Goal: Register for event/course

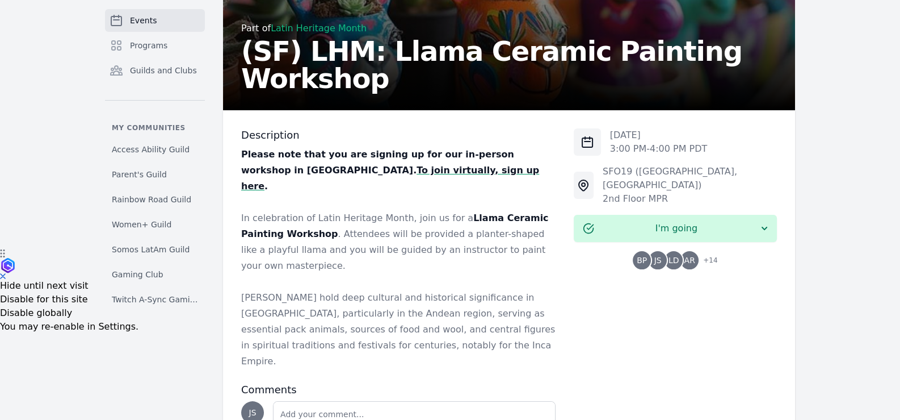
scroll to position [224, 0]
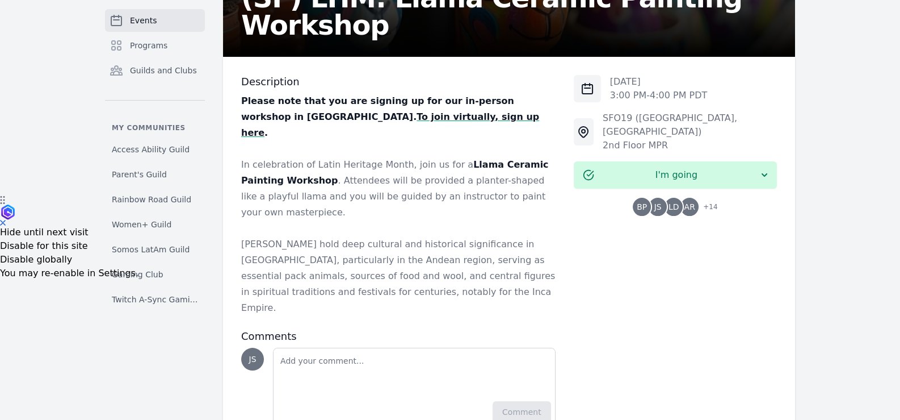
click at [310, 119] on strong "To join virtually, sign up here" at bounding box center [390, 124] width 298 height 27
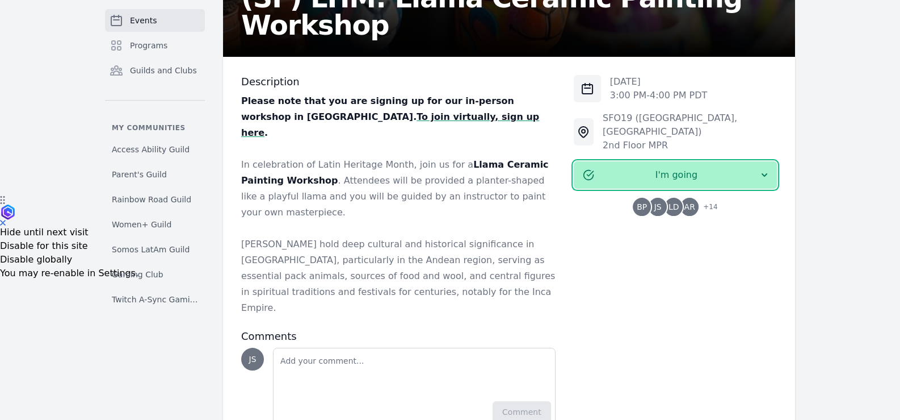
click at [698, 168] on span "I'm going" at bounding box center [676, 175] width 165 height 14
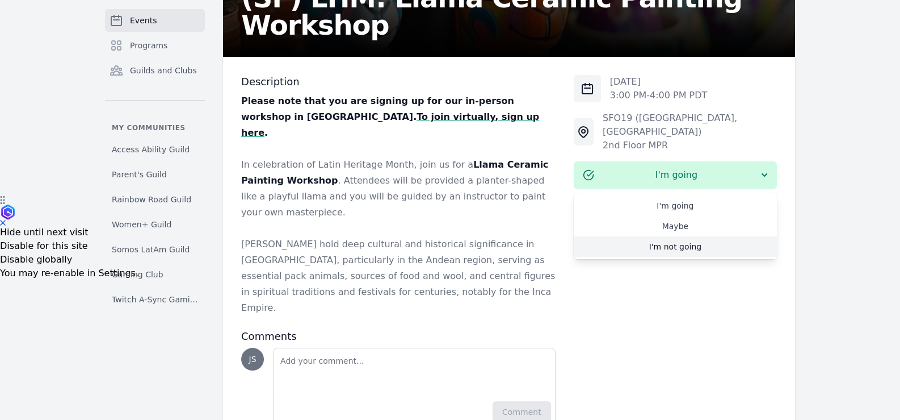
click at [705, 236] on link "I'm not going" at bounding box center [675, 246] width 203 height 20
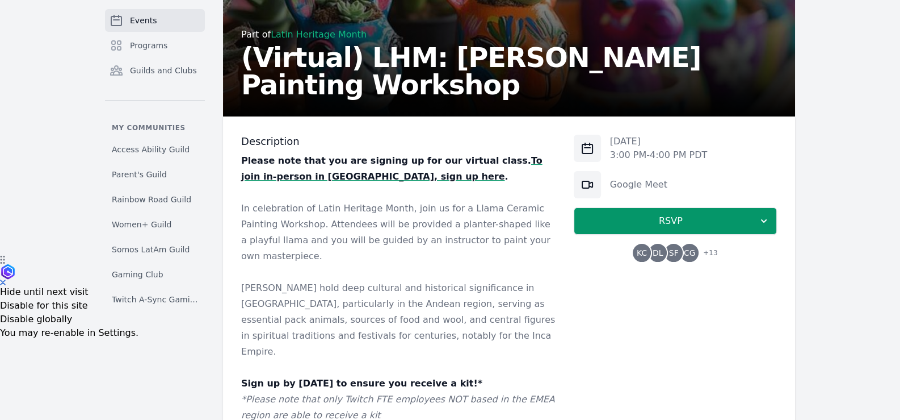
scroll to position [170, 0]
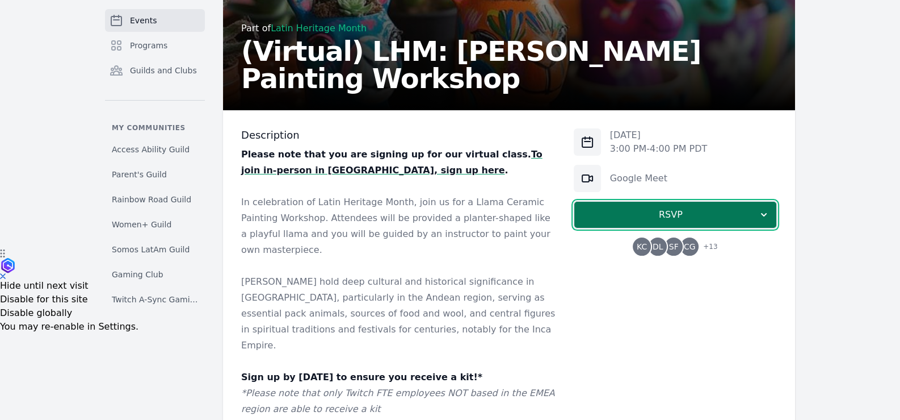
click at [682, 204] on button "RSVP" at bounding box center [675, 214] width 203 height 27
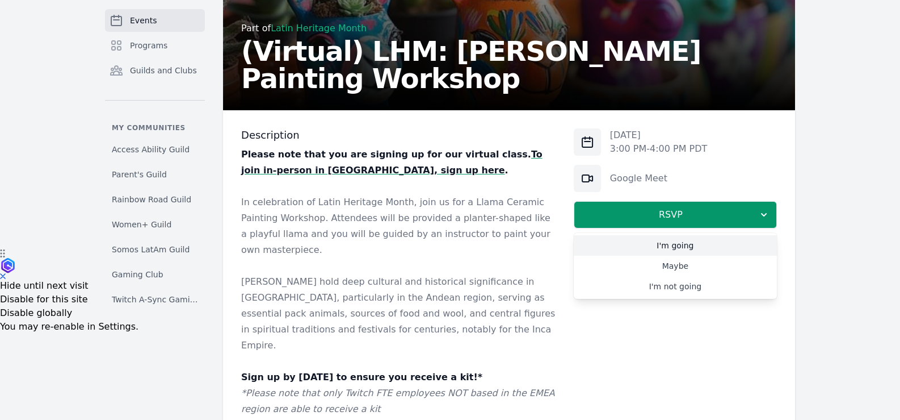
click at [696, 249] on link "I'm going" at bounding box center [675, 245] width 203 height 20
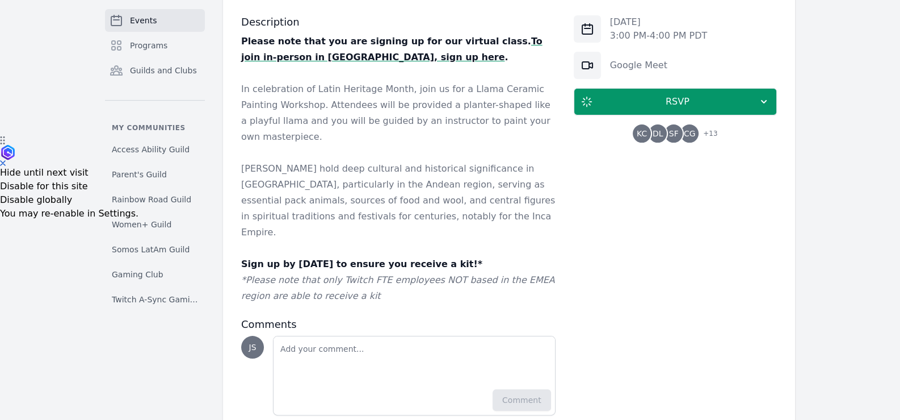
scroll to position [568, 0]
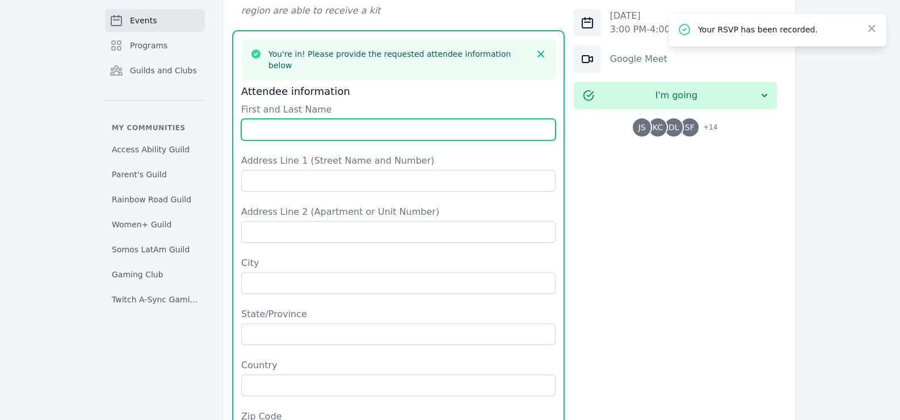
click at [323, 119] on input "First and Last Name" at bounding box center [398, 130] width 315 height 22
type input "Sharp"
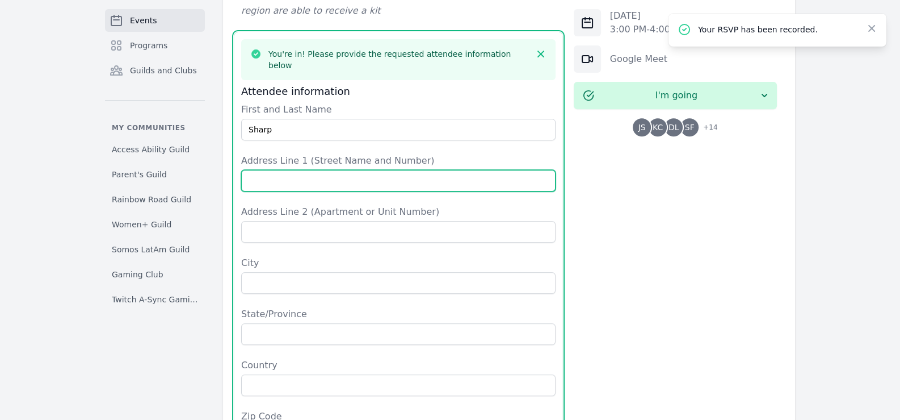
type input "2842 E WEBB AVE"
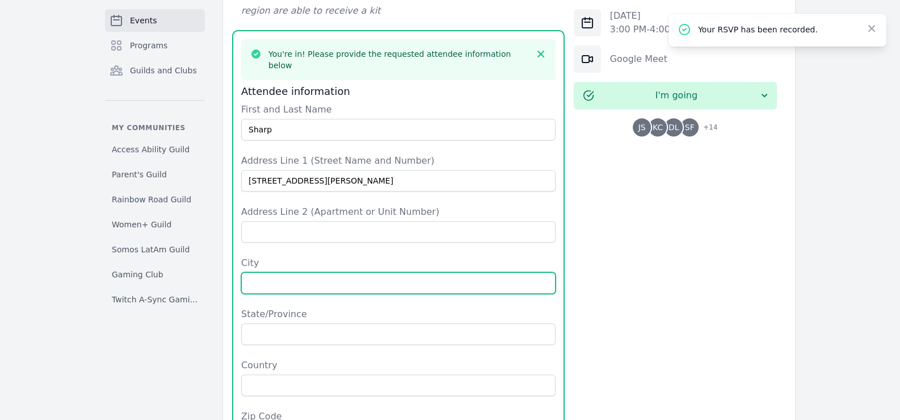
type input "North Las Vegas"
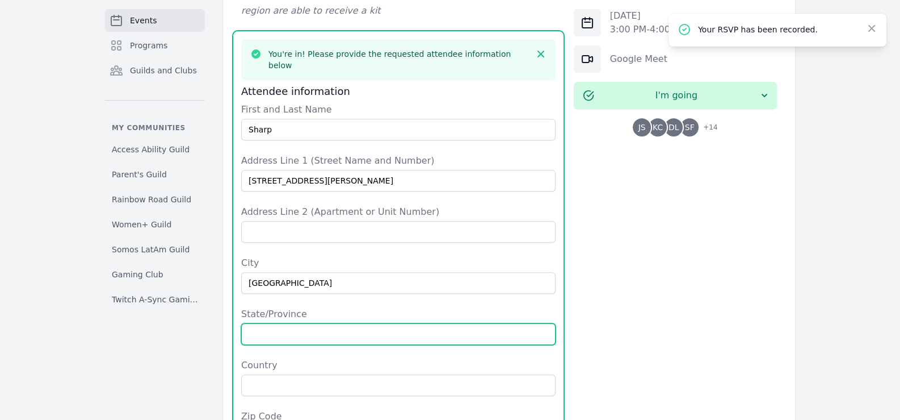
type input "Nevada"
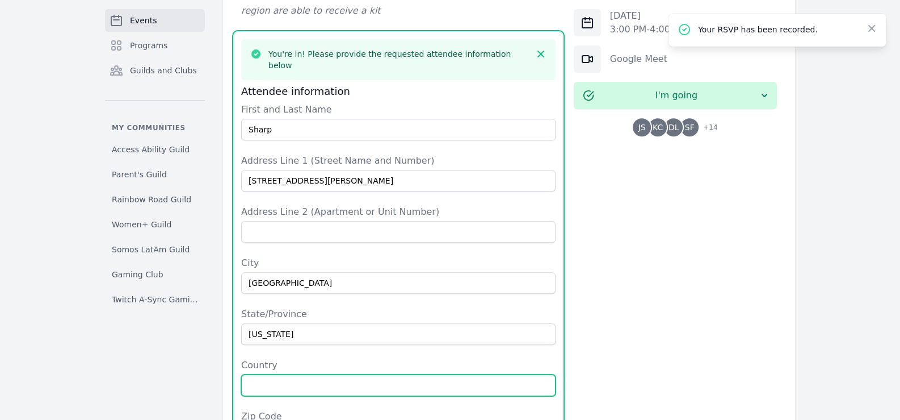
type input "United States"
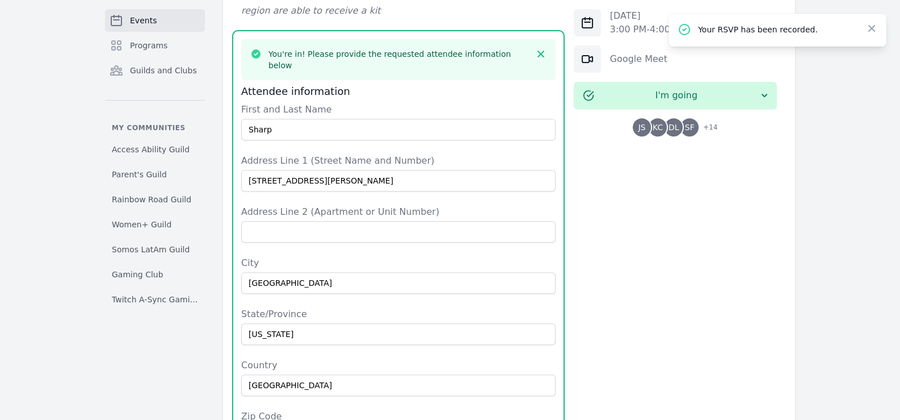
type input "89030"
type input "9096433843"
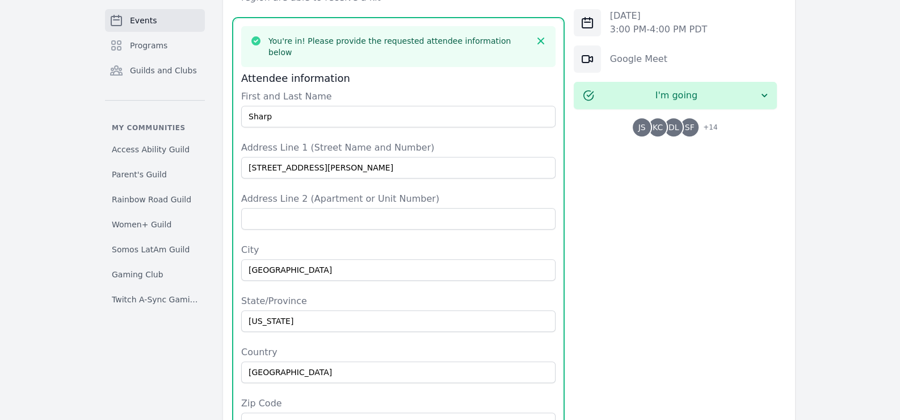
scroll to position [511, 0]
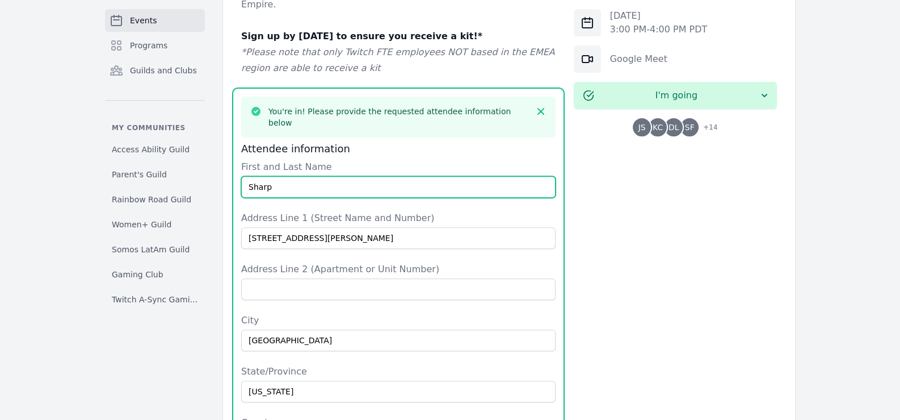
click at [322, 176] on input "Sharp" at bounding box center [398, 187] width 315 height 22
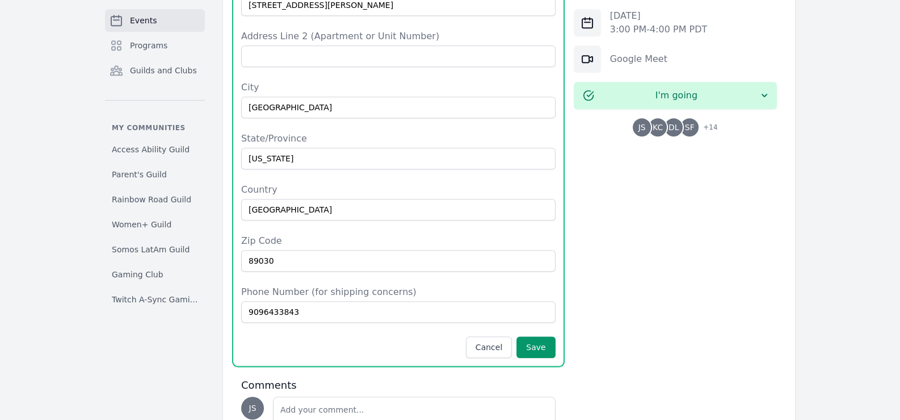
scroll to position [795, 0]
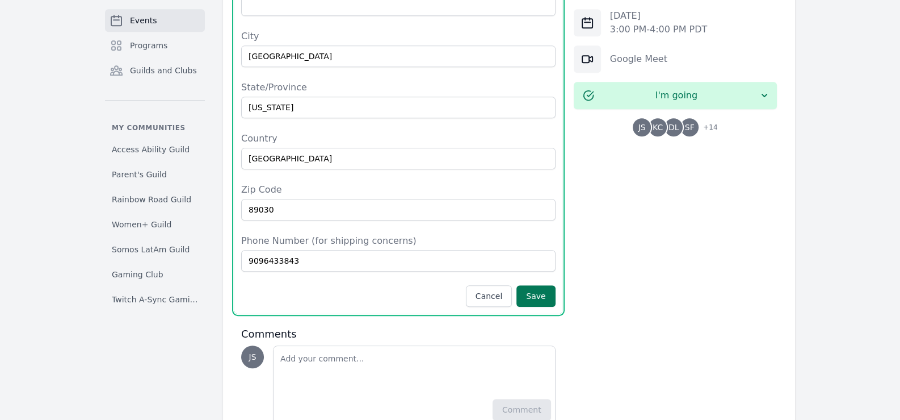
type input "Jasmine Sharp"
click at [540, 285] on button "Save" at bounding box center [536, 296] width 39 height 22
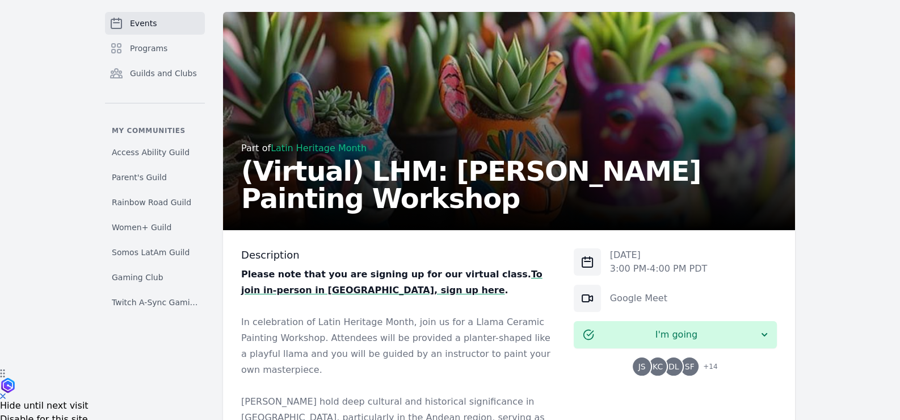
scroll to position [0, 0]
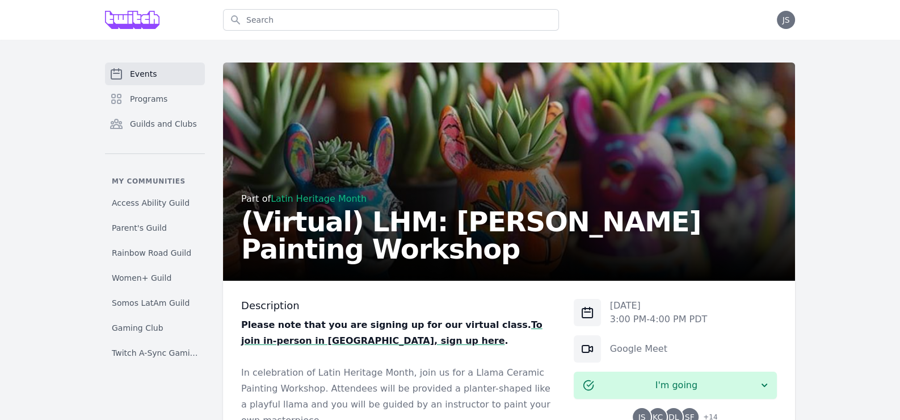
click at [166, 75] on link "Events" at bounding box center [155, 73] width 100 height 23
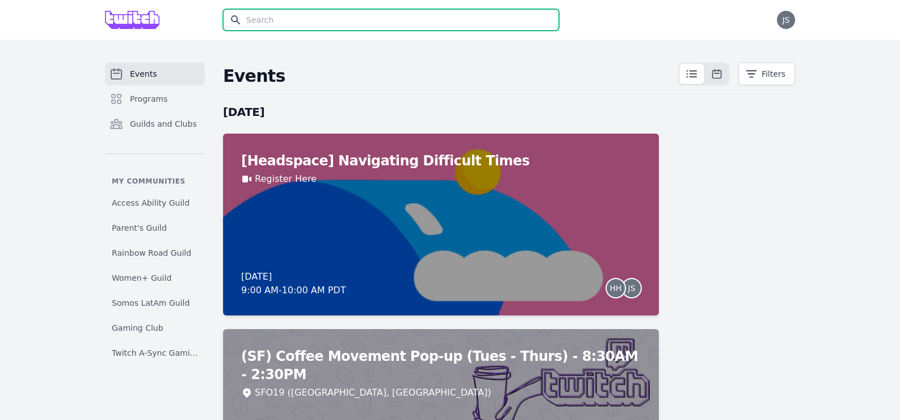
click at [403, 26] on input "text" at bounding box center [391, 20] width 336 height 22
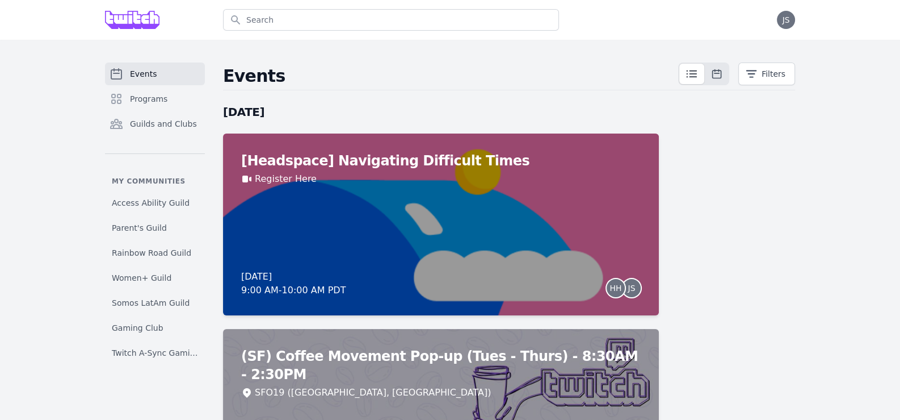
click at [787, 69] on button "Filters" at bounding box center [767, 73] width 57 height 23
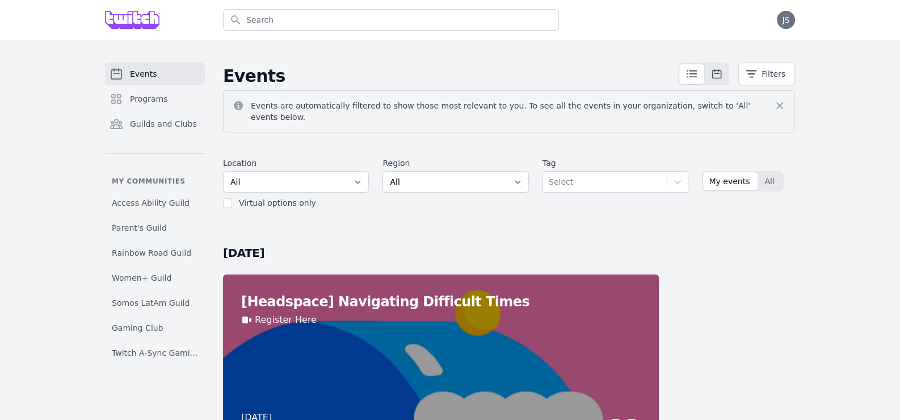
click at [286, 198] on label "Virtual options only" at bounding box center [277, 202] width 77 height 9
click at [227, 198] on input "checkbox" at bounding box center [227, 202] width 9 height 9
checkbox input "true"
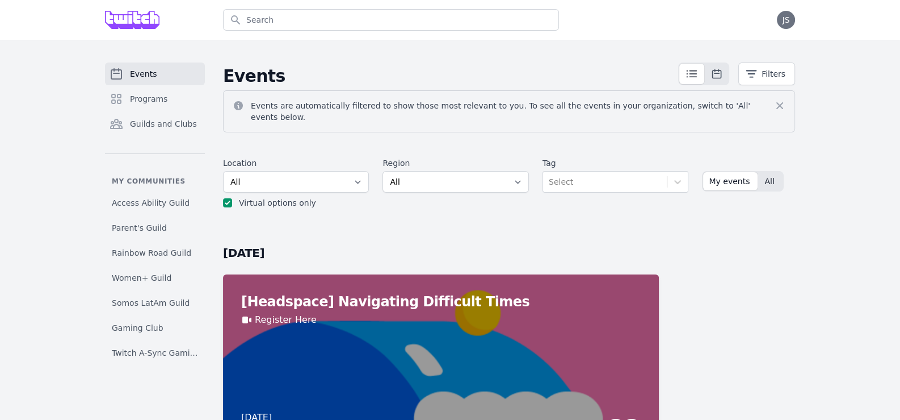
click at [769, 175] on span "All" at bounding box center [770, 180] width 10 height 11
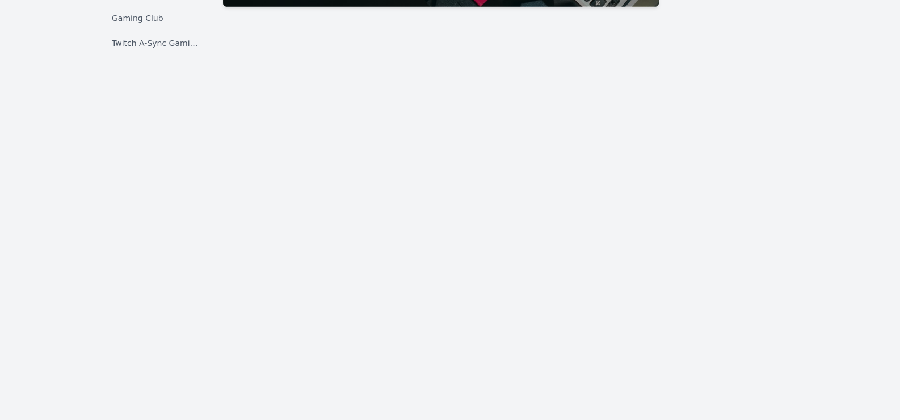
scroll to position [4030, 0]
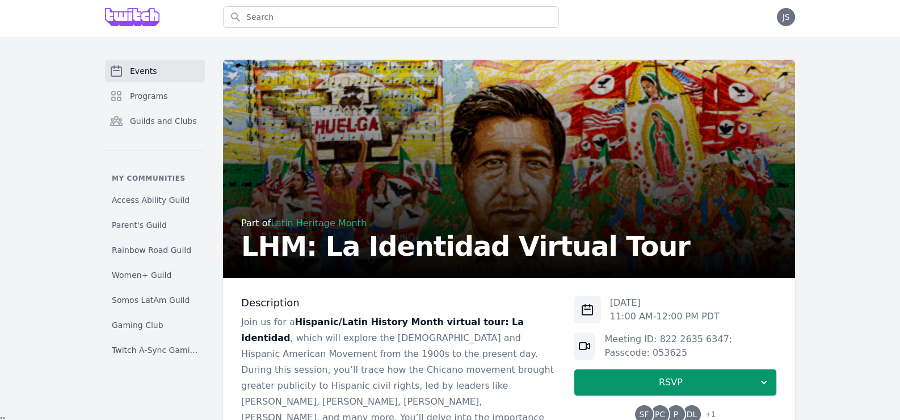
scroll to position [113, 0]
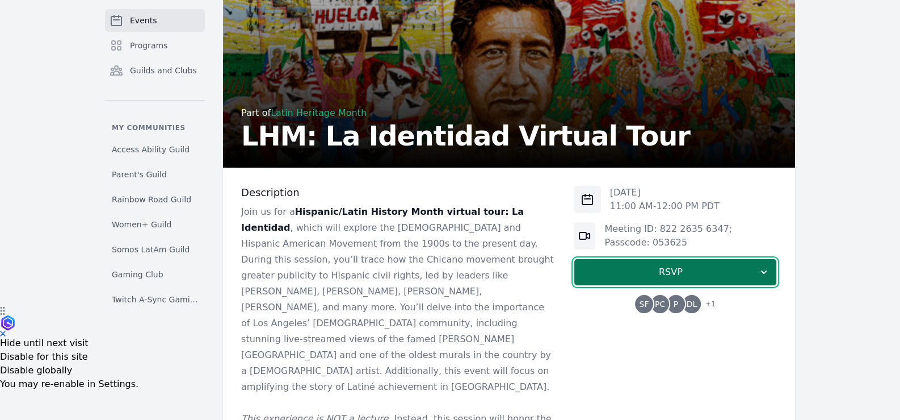
click at [704, 270] on span "RSVP" at bounding box center [671, 272] width 175 height 14
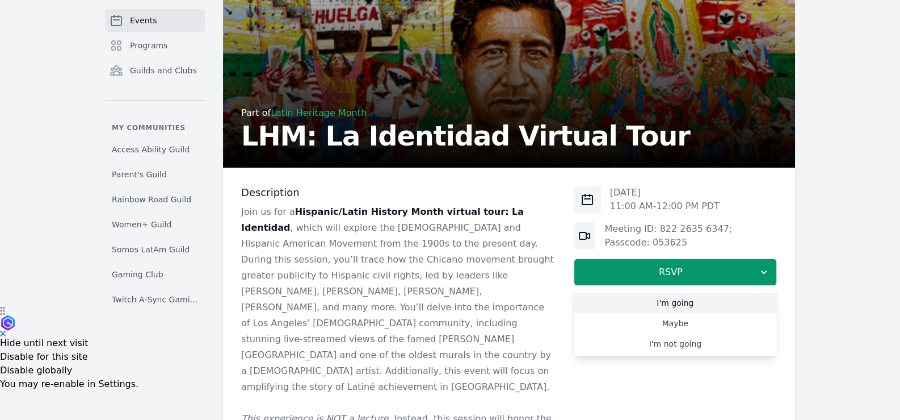
click at [697, 297] on link "I'm going" at bounding box center [675, 302] width 203 height 20
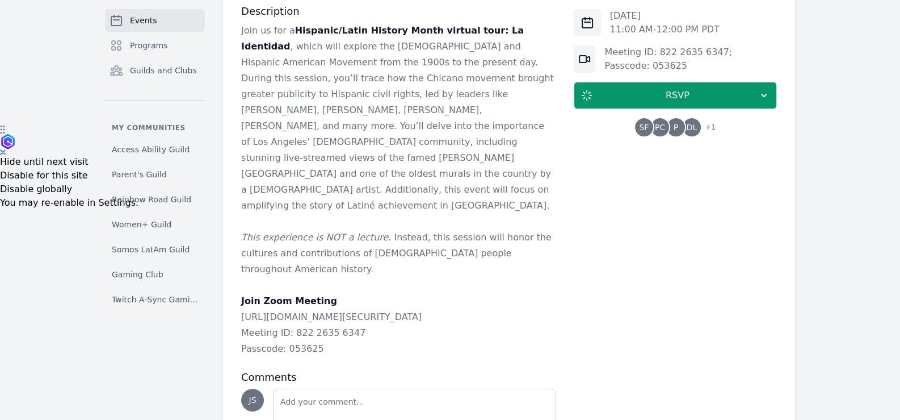
scroll to position [335, 0]
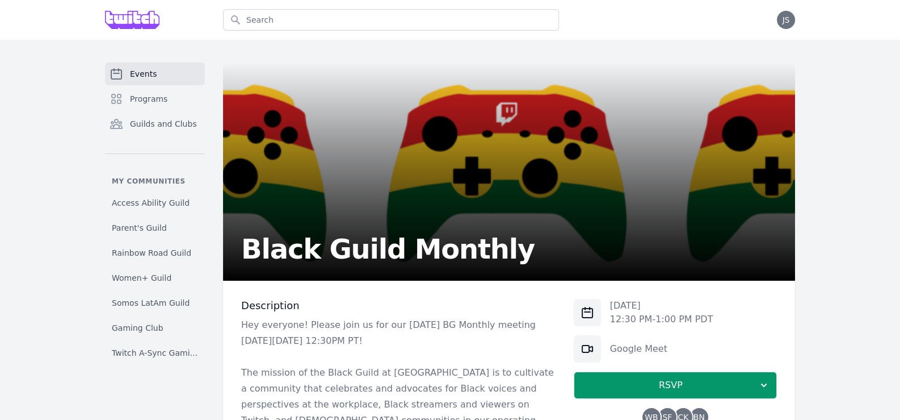
scroll to position [227, 0]
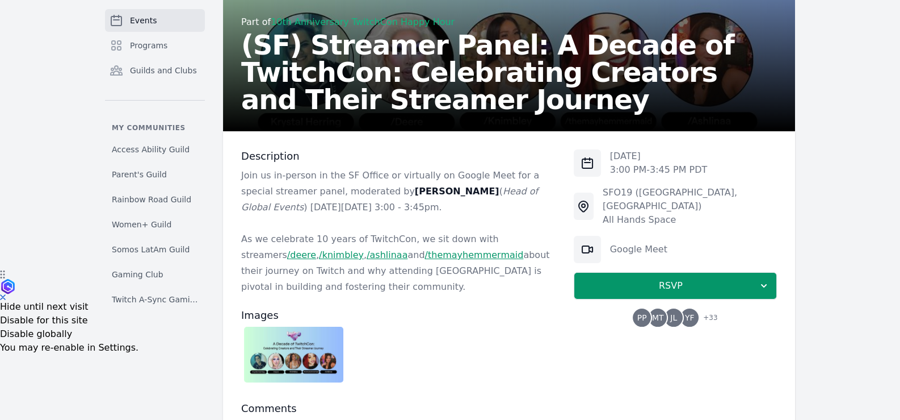
scroll to position [269, 0]
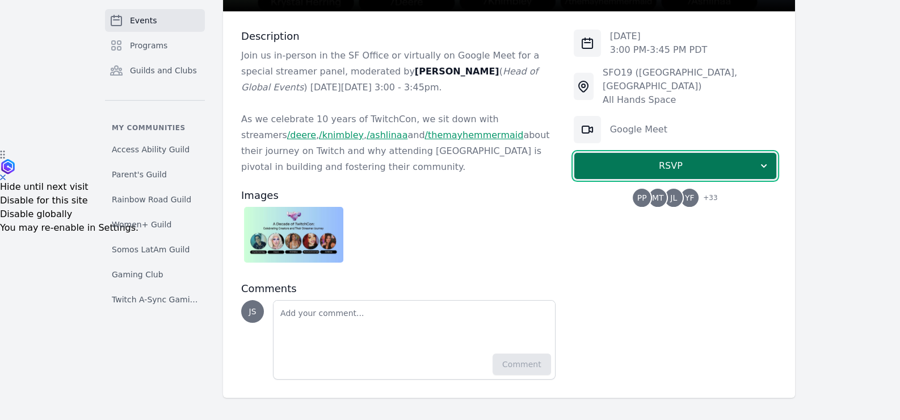
click at [663, 159] on span "RSVP" at bounding box center [671, 166] width 175 height 14
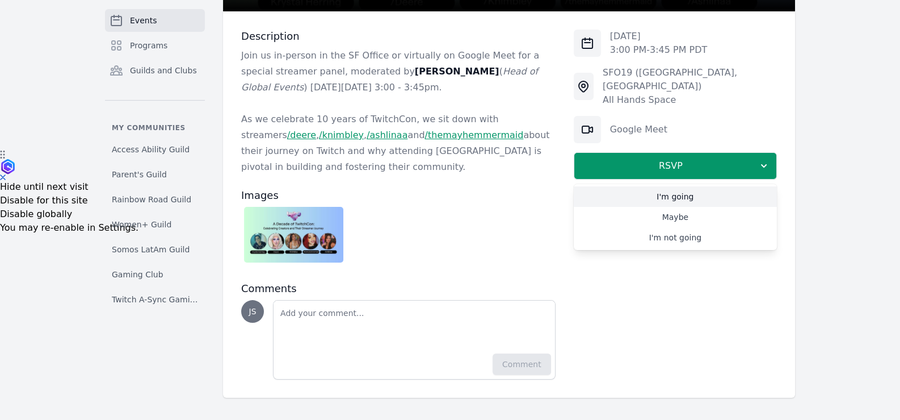
click at [698, 186] on link "I'm going" at bounding box center [675, 196] width 203 height 20
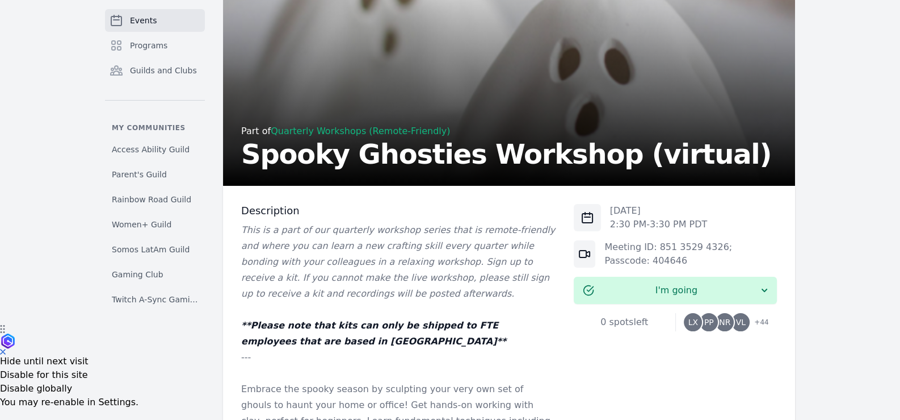
scroll to position [170, 0]
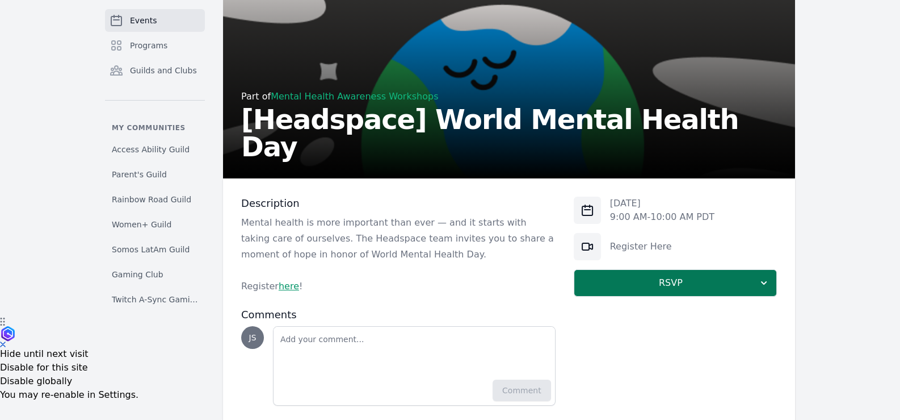
scroll to position [128, 0]
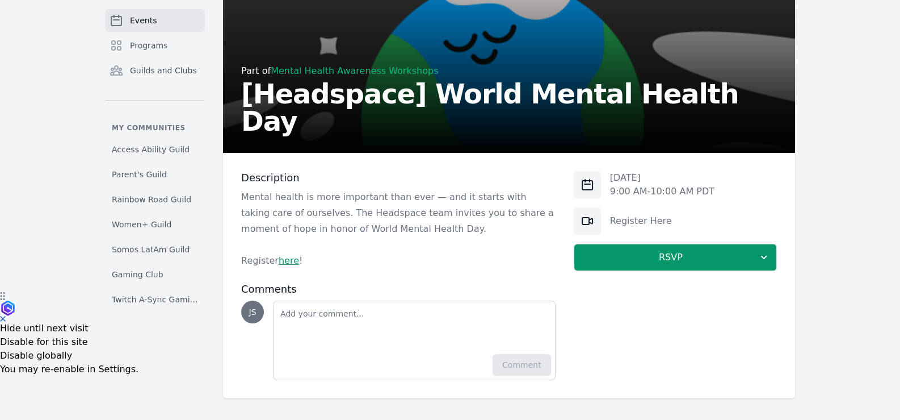
click at [288, 258] on link "here" at bounding box center [289, 260] width 20 height 11
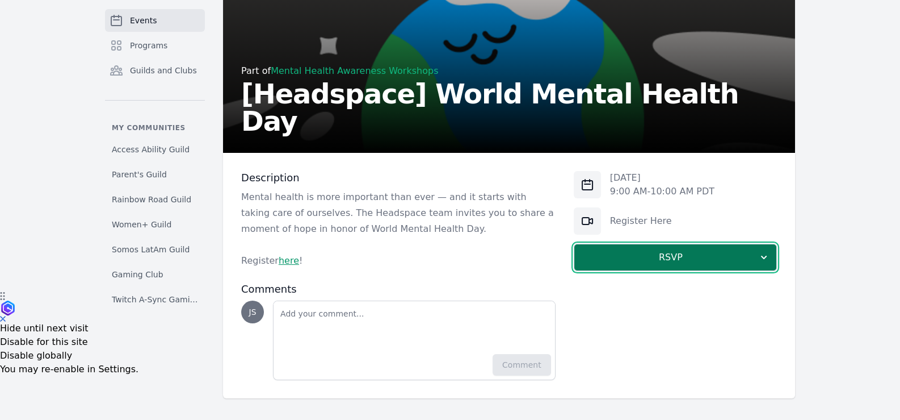
click at [701, 257] on span "RSVP" at bounding box center [671, 257] width 175 height 14
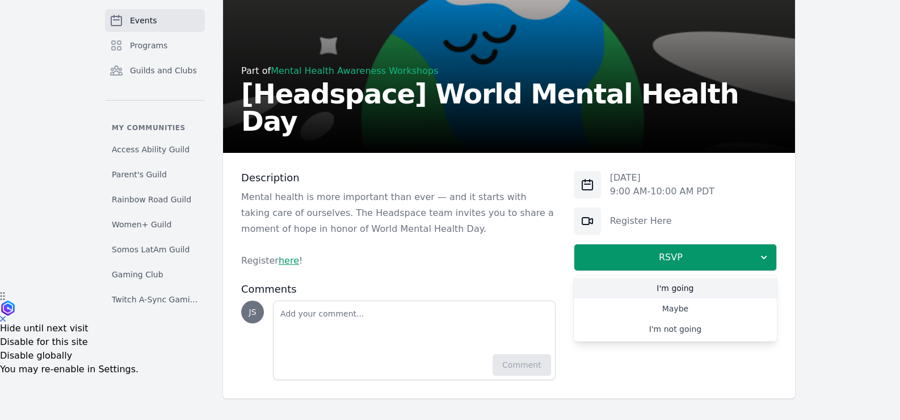
click at [690, 286] on link "I'm going" at bounding box center [675, 288] width 203 height 20
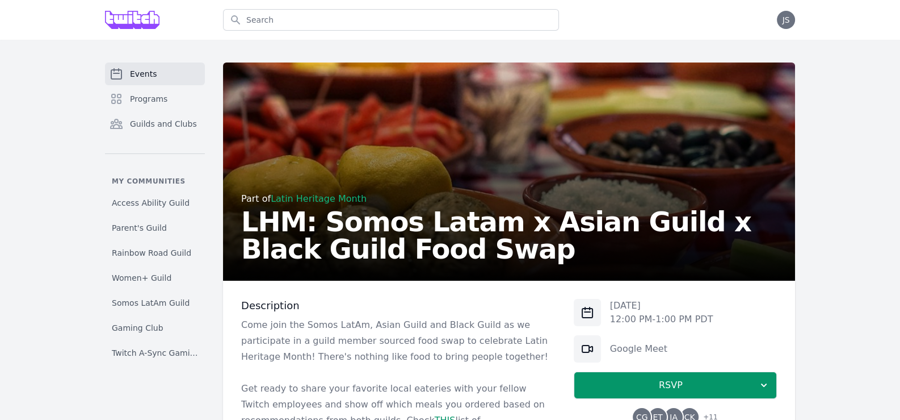
scroll to position [227, 0]
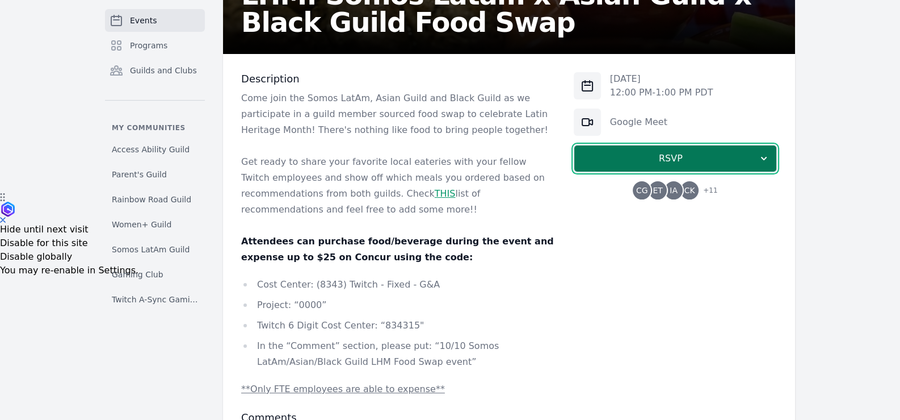
click at [671, 145] on button "RSVP" at bounding box center [675, 158] width 203 height 27
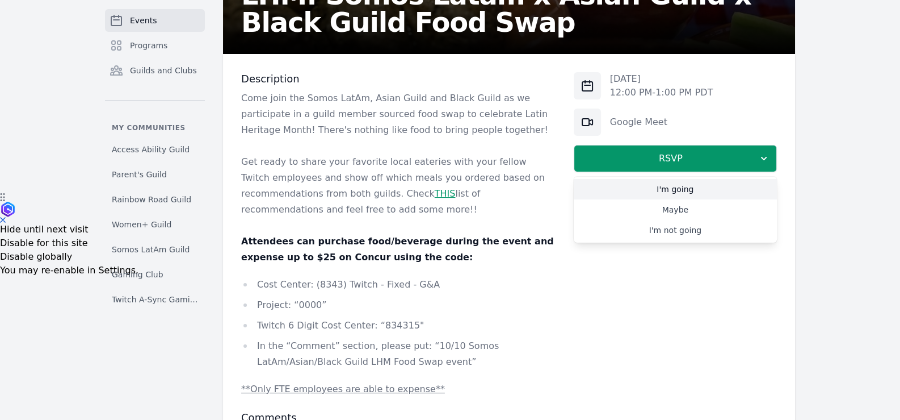
click at [682, 183] on link "I'm going" at bounding box center [675, 189] width 203 height 20
